Goal: Information Seeking & Learning: Check status

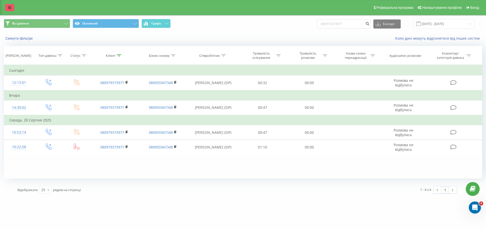
click at [13, 6] on link at bounding box center [9, 7] width 9 height 7
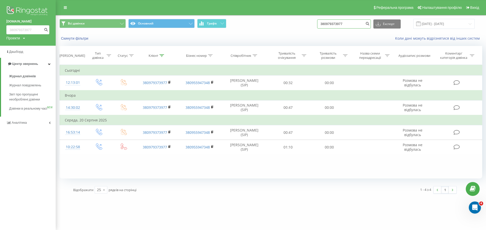
click at [353, 24] on input "380979373977" at bounding box center [344, 23] width 54 height 9
click at [360, 25] on input "380979373977" at bounding box center [344, 23] width 54 height 9
paste input "687717968"
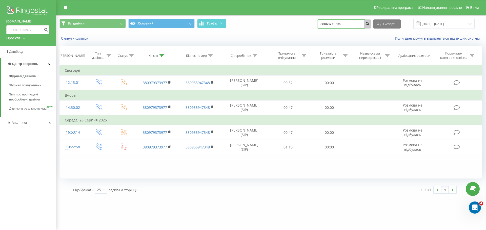
type input "380687717968"
click at [371, 22] on button "submit" at bounding box center [367, 23] width 7 height 9
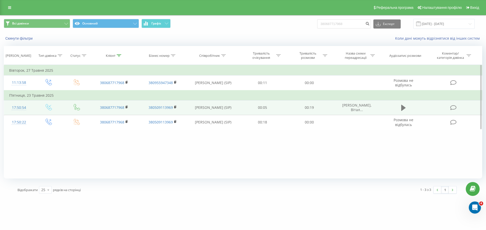
click at [405, 105] on icon at bounding box center [403, 107] width 5 height 7
